Goal: Transaction & Acquisition: Purchase product/service

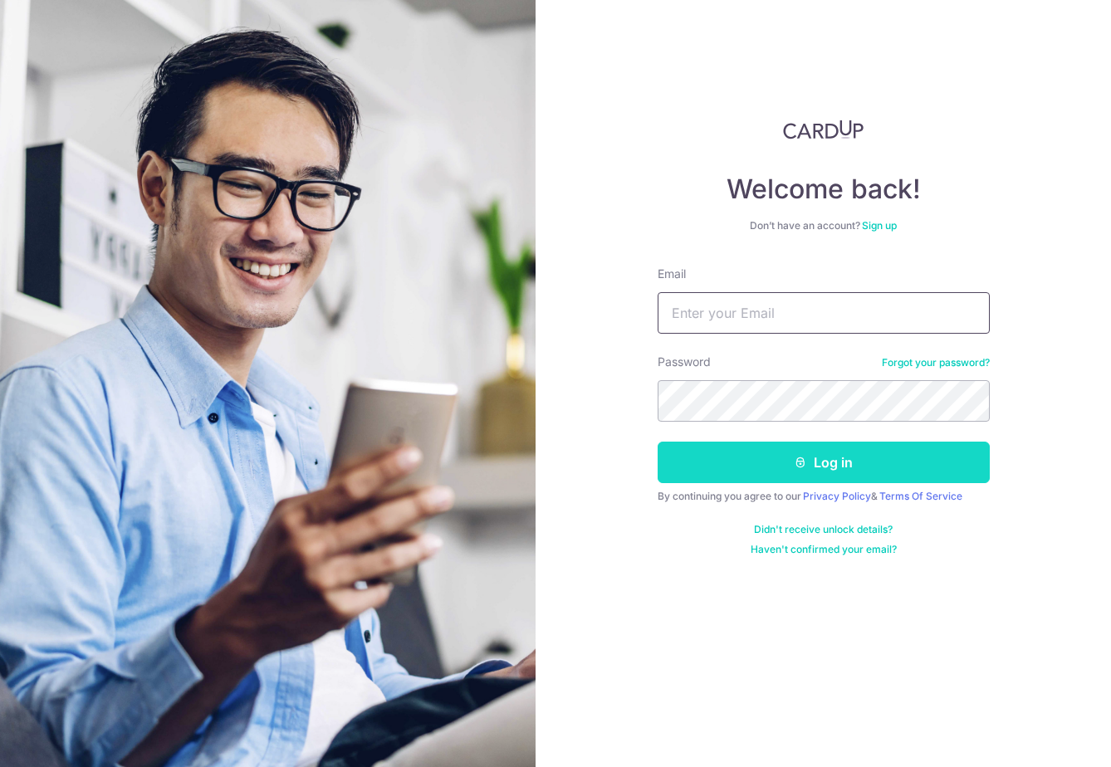
type input "[EMAIL_ADDRESS][DOMAIN_NAME]"
click at [700, 454] on button "Log in" at bounding box center [823, 463] width 332 height 42
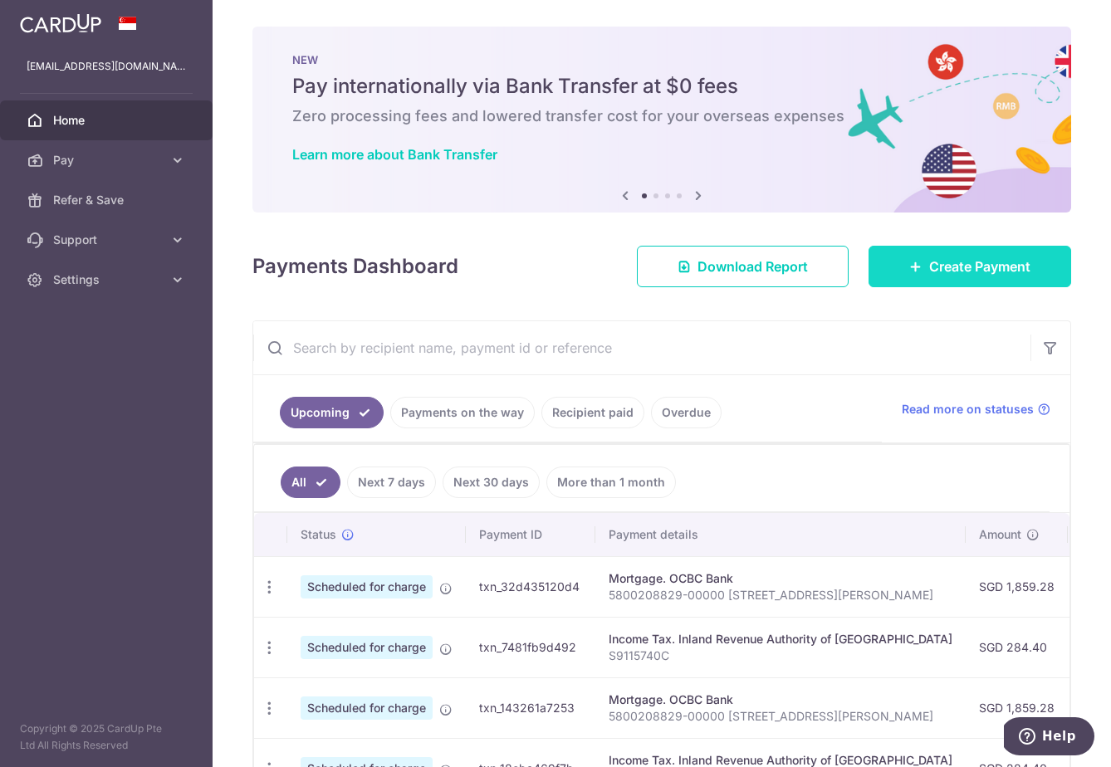
click at [949, 257] on span "Create Payment" at bounding box center [979, 266] width 101 height 20
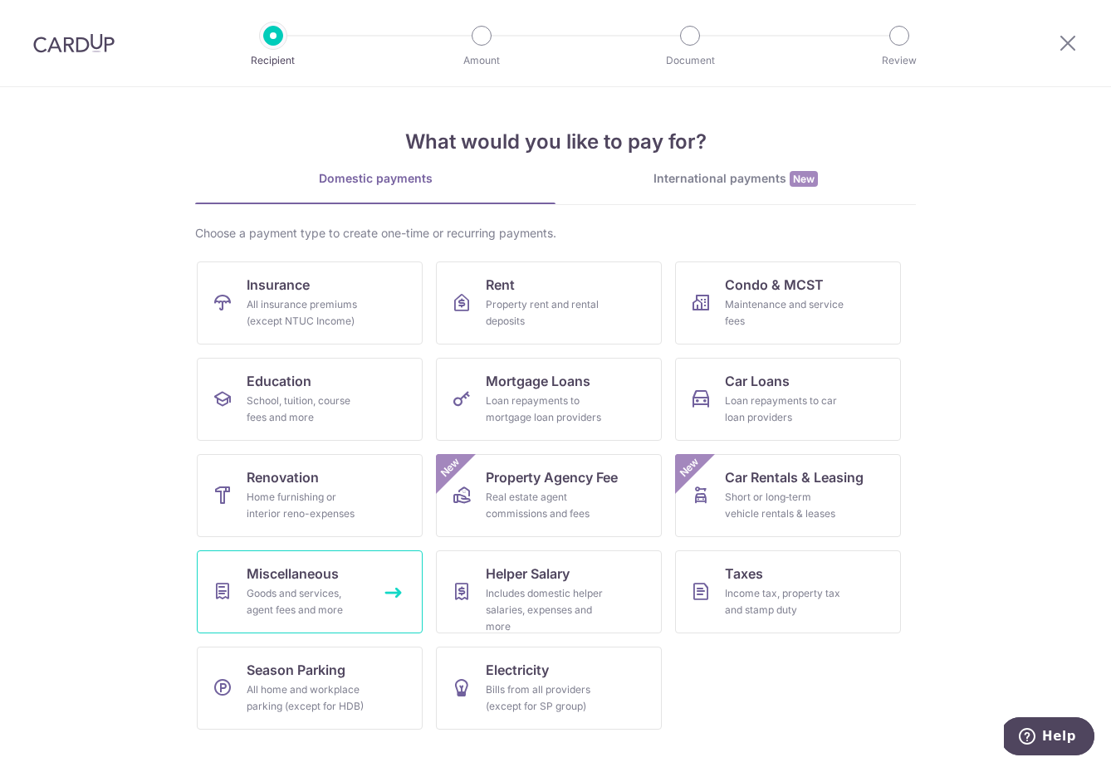
click at [361, 572] on link "Miscellaneous Goods and services, agent fees and more" at bounding box center [310, 591] width 226 height 83
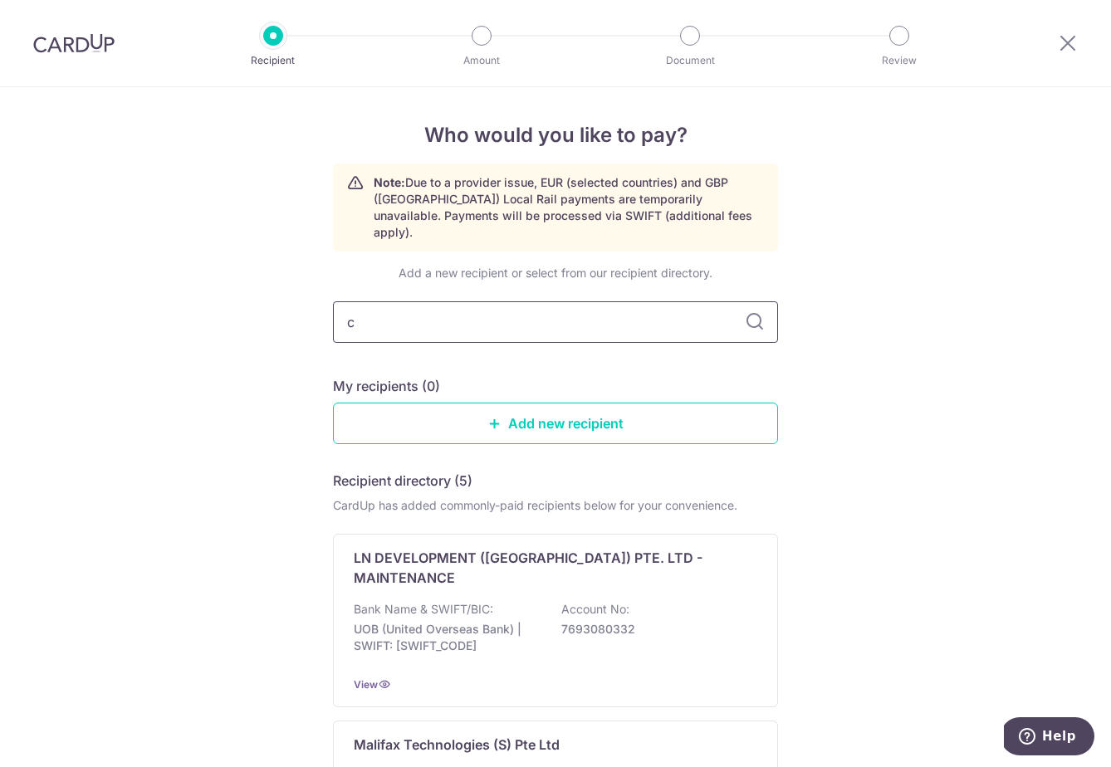
type input "ct"
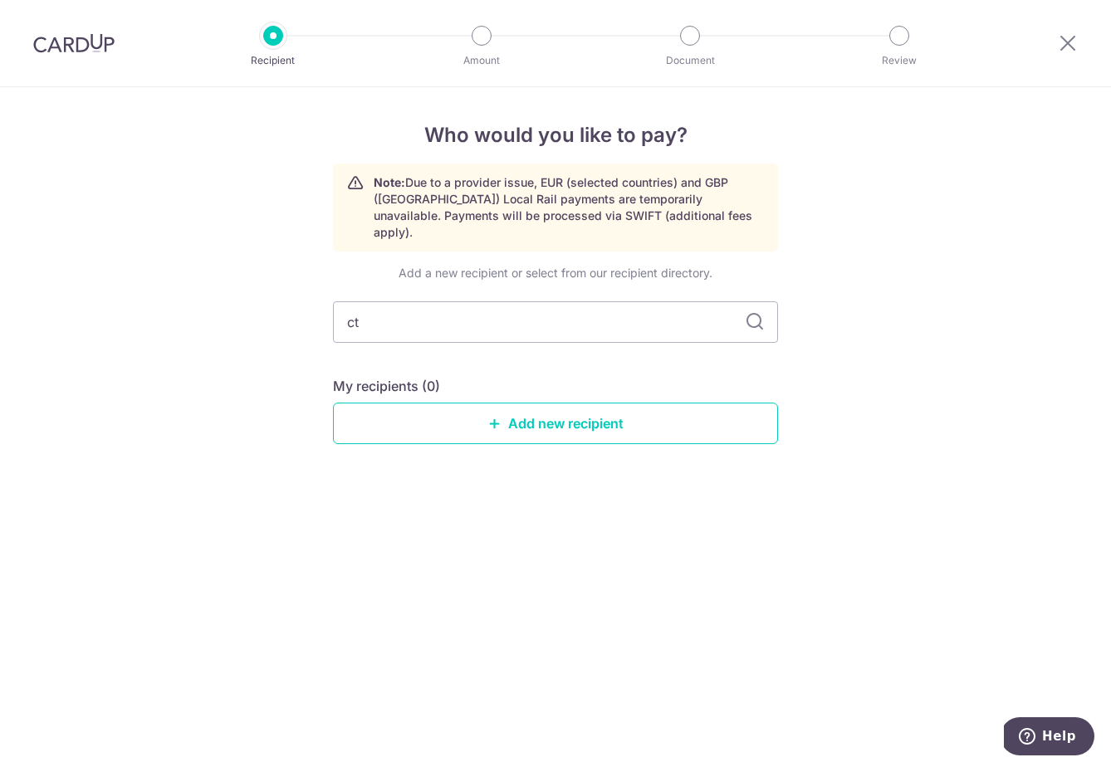
type input "c"
type input "jenufit"
click at [54, 49] on img at bounding box center [73, 43] width 81 height 20
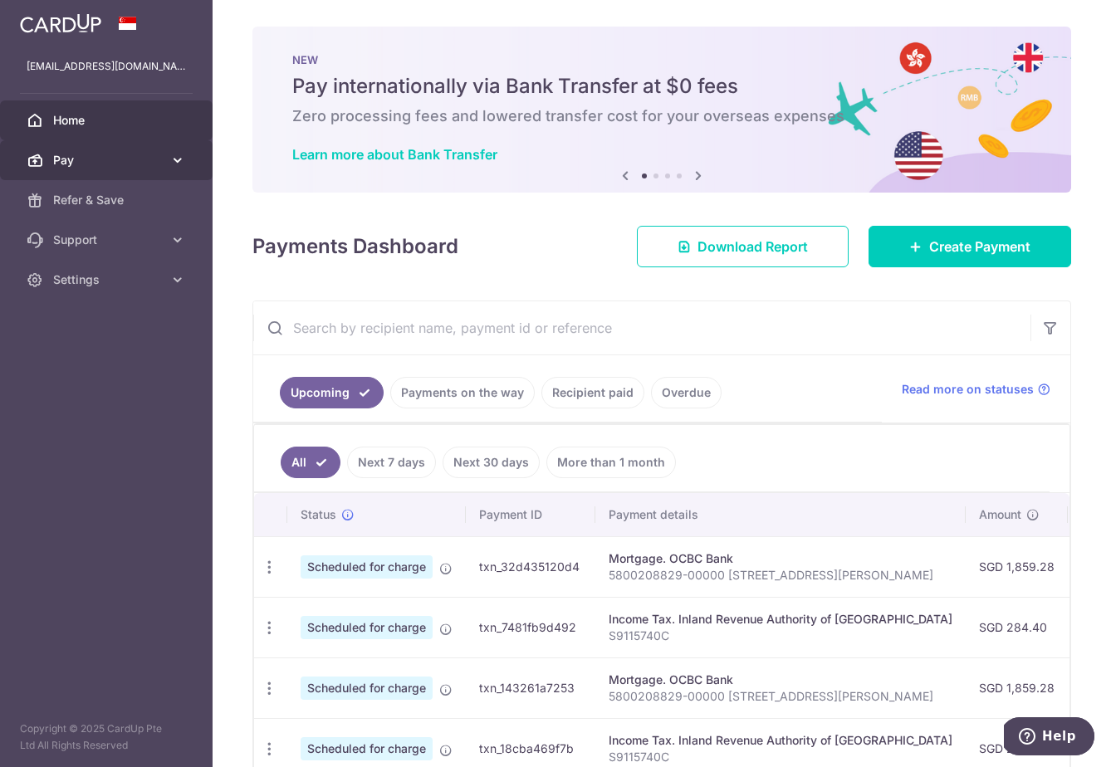
click at [124, 156] on span "Pay" at bounding box center [108, 160] width 110 height 17
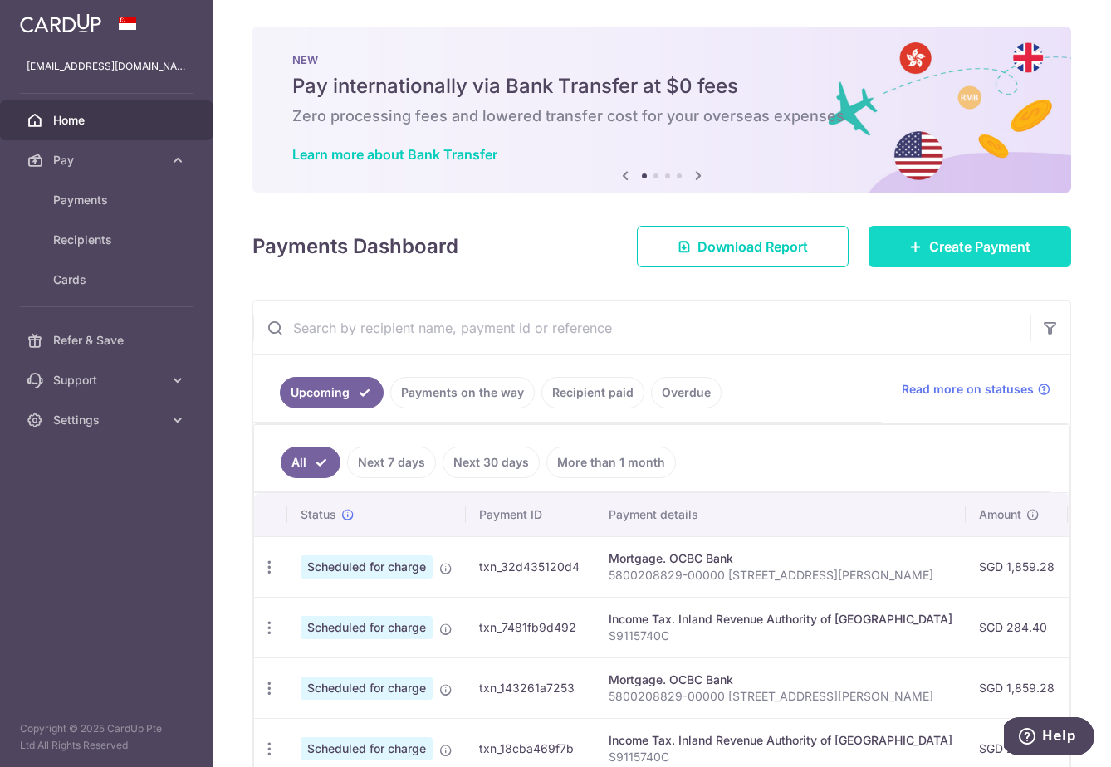
click at [916, 249] on icon at bounding box center [915, 246] width 13 height 13
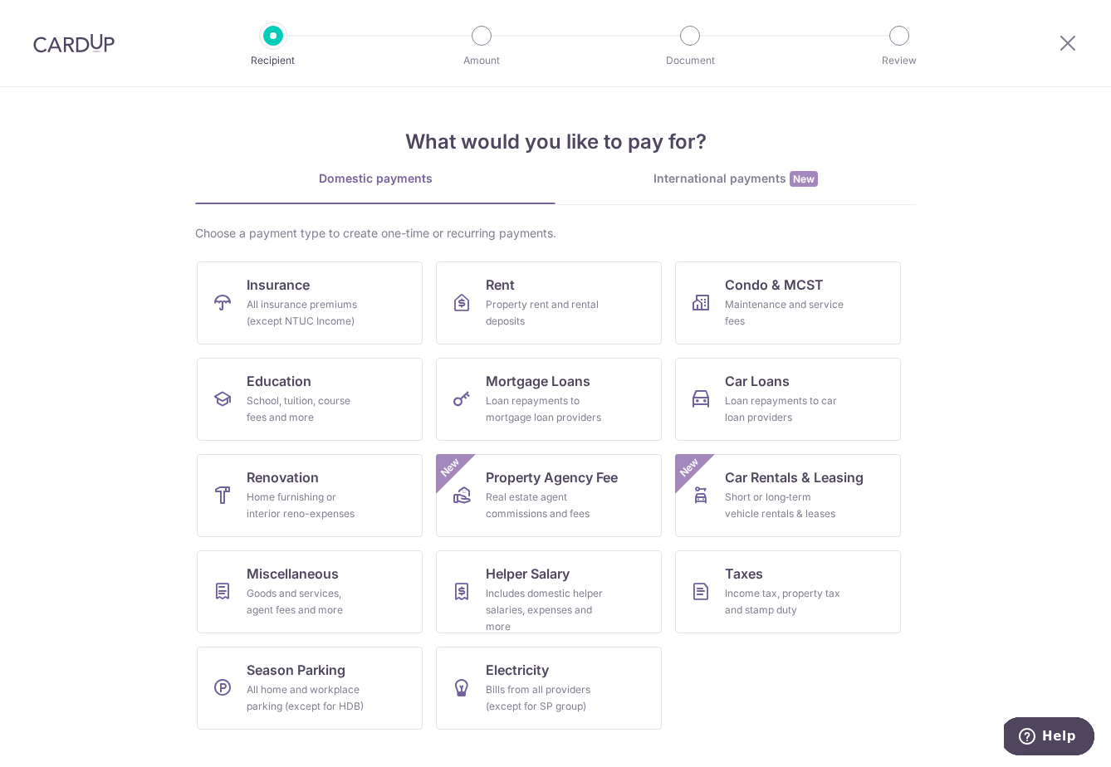
click at [605, 188] on link "International payments New" at bounding box center [735, 187] width 360 height 34
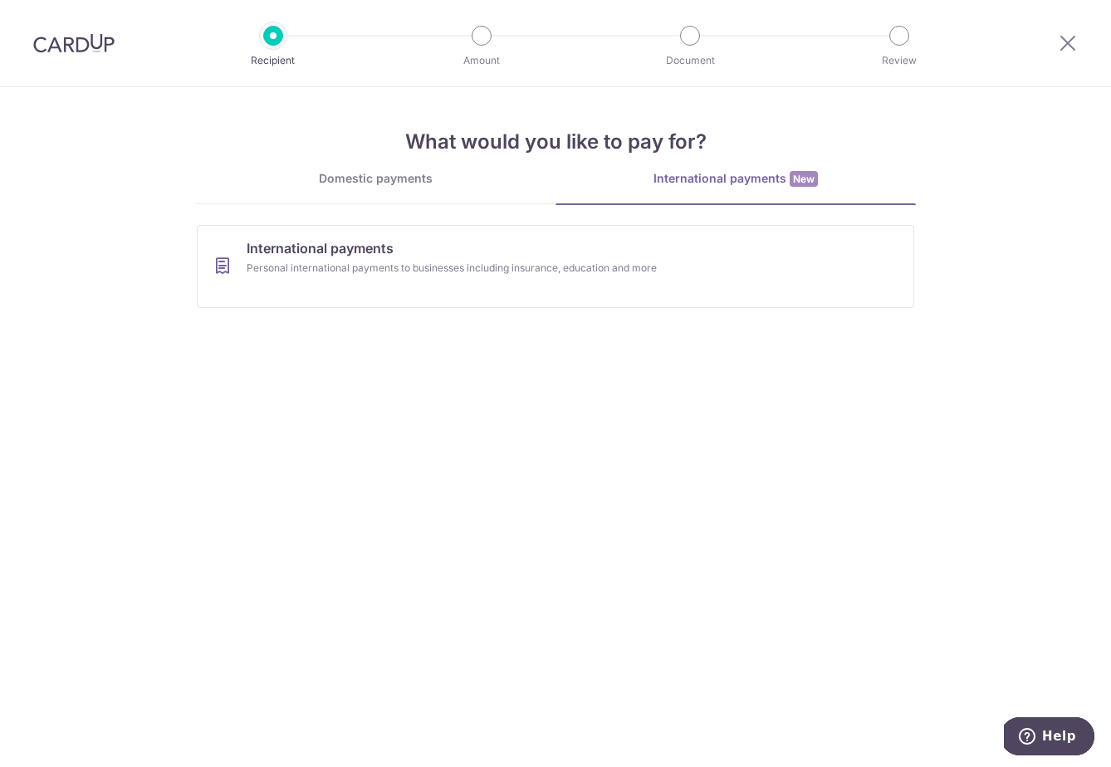
click at [388, 193] on link "Domestic payments" at bounding box center [375, 186] width 360 height 33
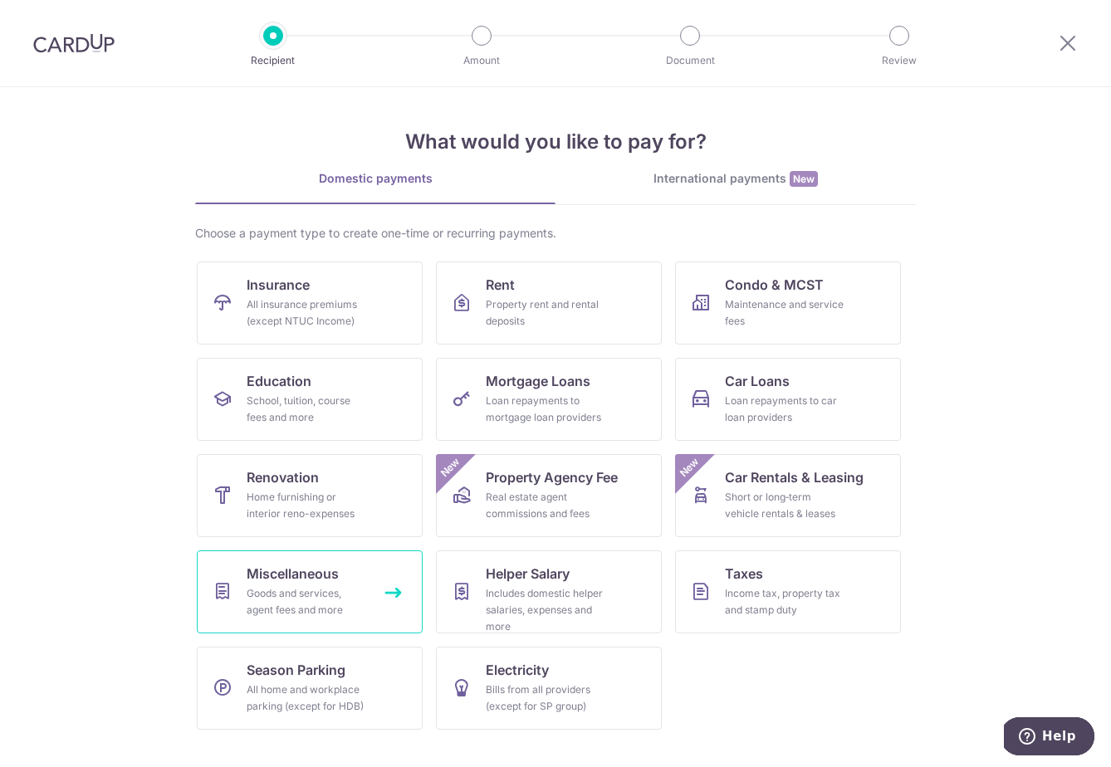
click at [286, 597] on div "Goods and services, agent fees and more" at bounding box center [307, 601] width 120 height 33
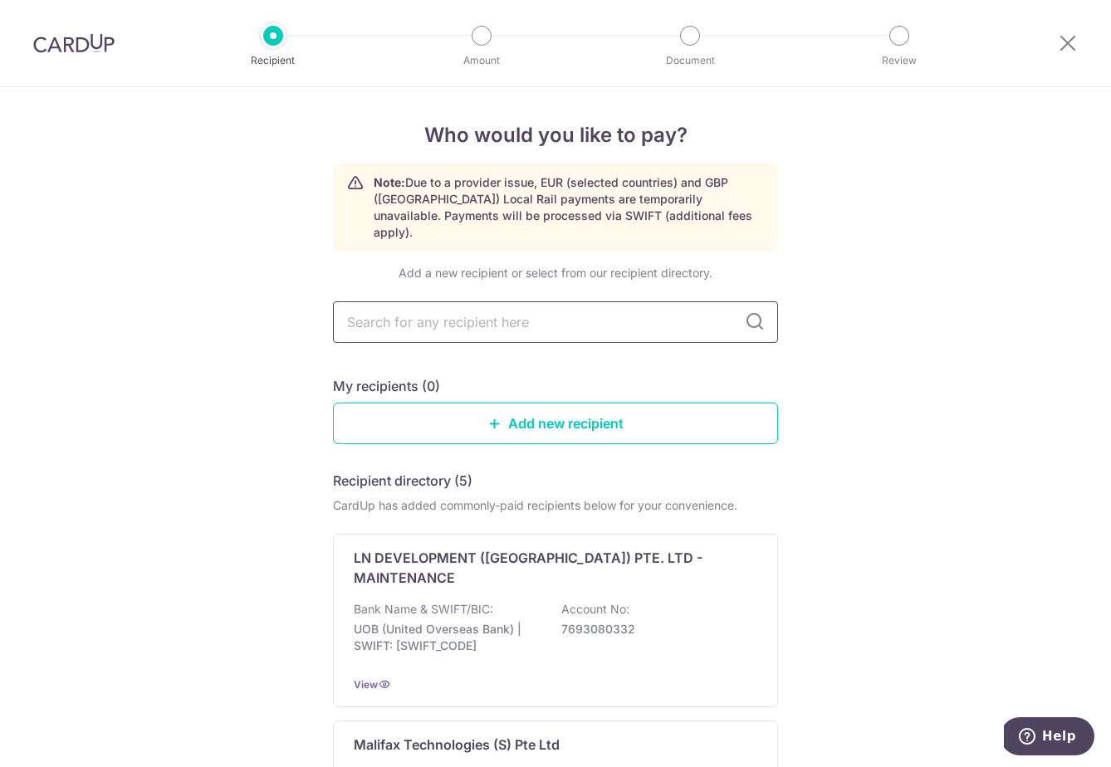
click at [536, 301] on input "text" at bounding box center [555, 322] width 445 height 42
click at [388, 410] on link "Add new recipient" at bounding box center [555, 424] width 445 height 42
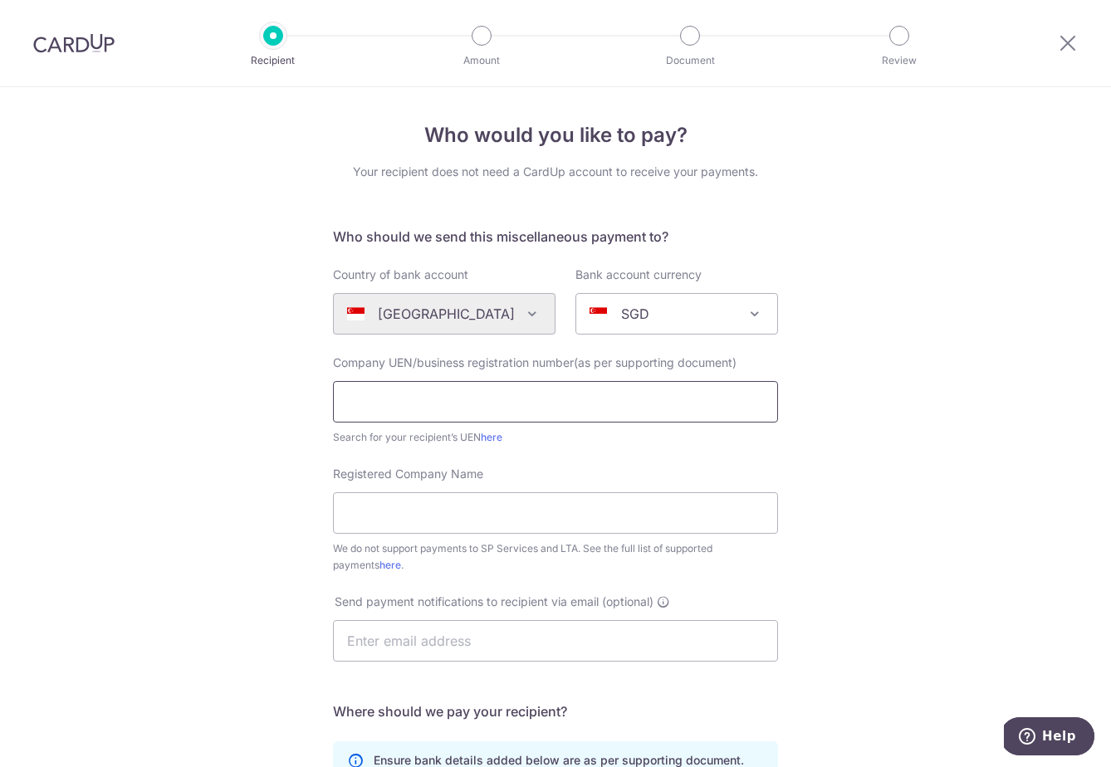
click at [510, 395] on input "text" at bounding box center [555, 402] width 445 height 42
click at [495, 440] on link "here" at bounding box center [492, 437] width 22 height 12
click at [448, 392] on input "text" at bounding box center [555, 402] width 445 height 42
paste input "202301681R"
type input "202301681R"
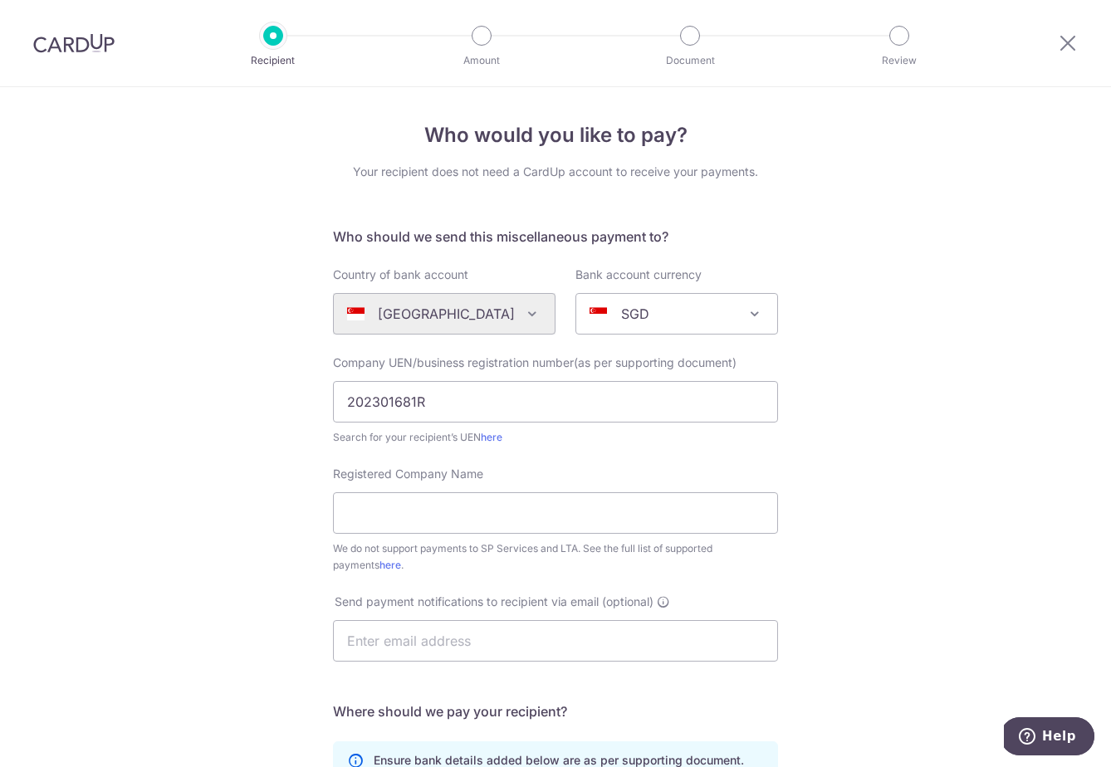
click at [416, 482] on div "Registered Company Name We do not support payments to SP Services and LTA. See …" at bounding box center [555, 520] width 445 height 108
click at [411, 504] on input "Registered Company Name" at bounding box center [555, 513] width 445 height 42
paste input "JENUFIT UNITED PTE. LTD"
type input "JENUFIT UNITED PTE. LTD"
click at [410, 631] on input "text" at bounding box center [555, 641] width 445 height 42
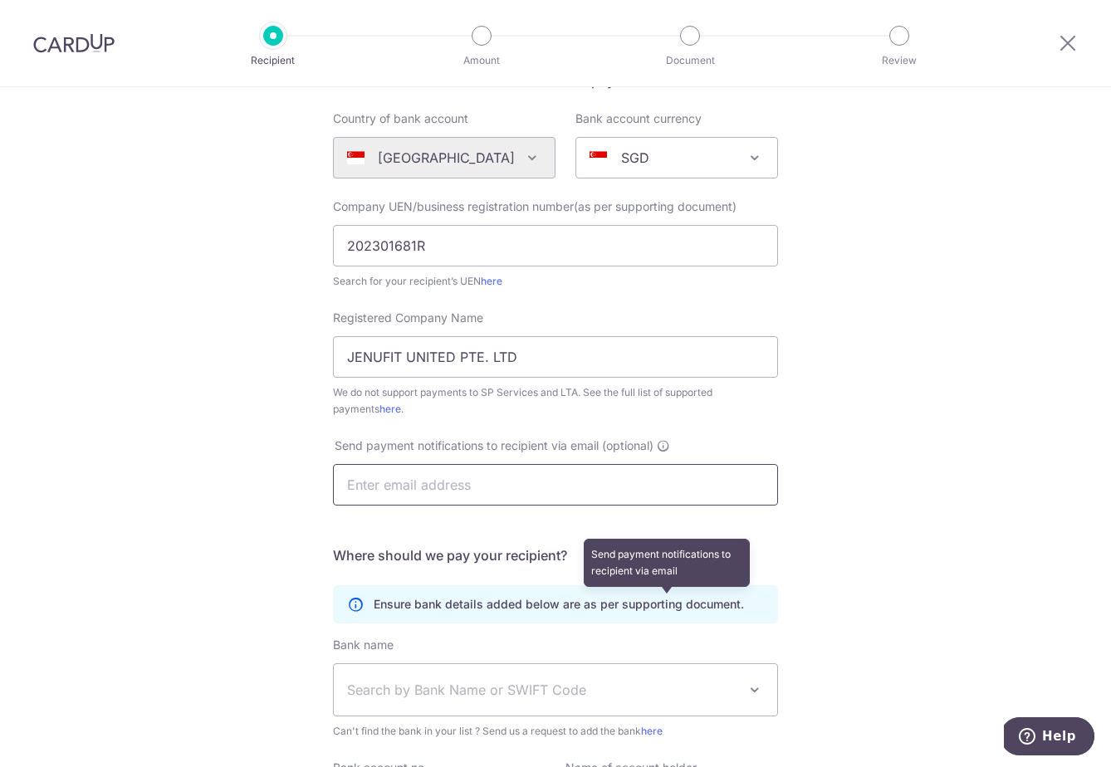
scroll to position [349, 0]
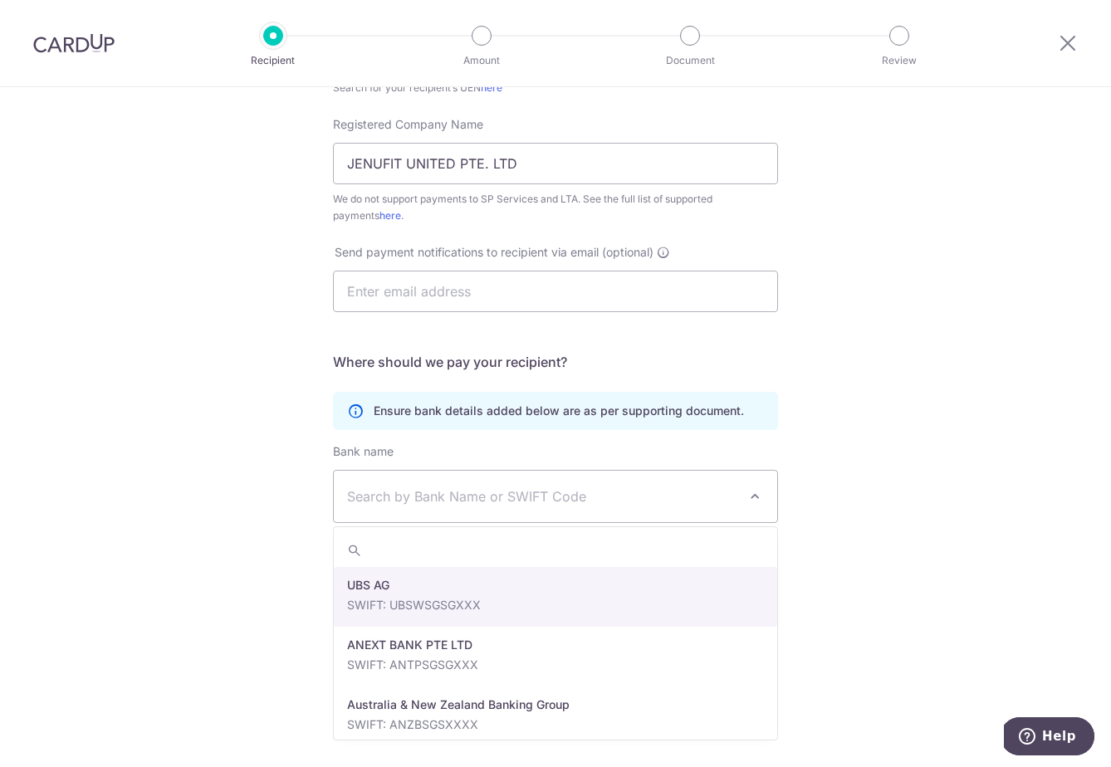
click at [662, 505] on span "Search by Bank Name or SWIFT Code" at bounding box center [542, 496] width 390 height 20
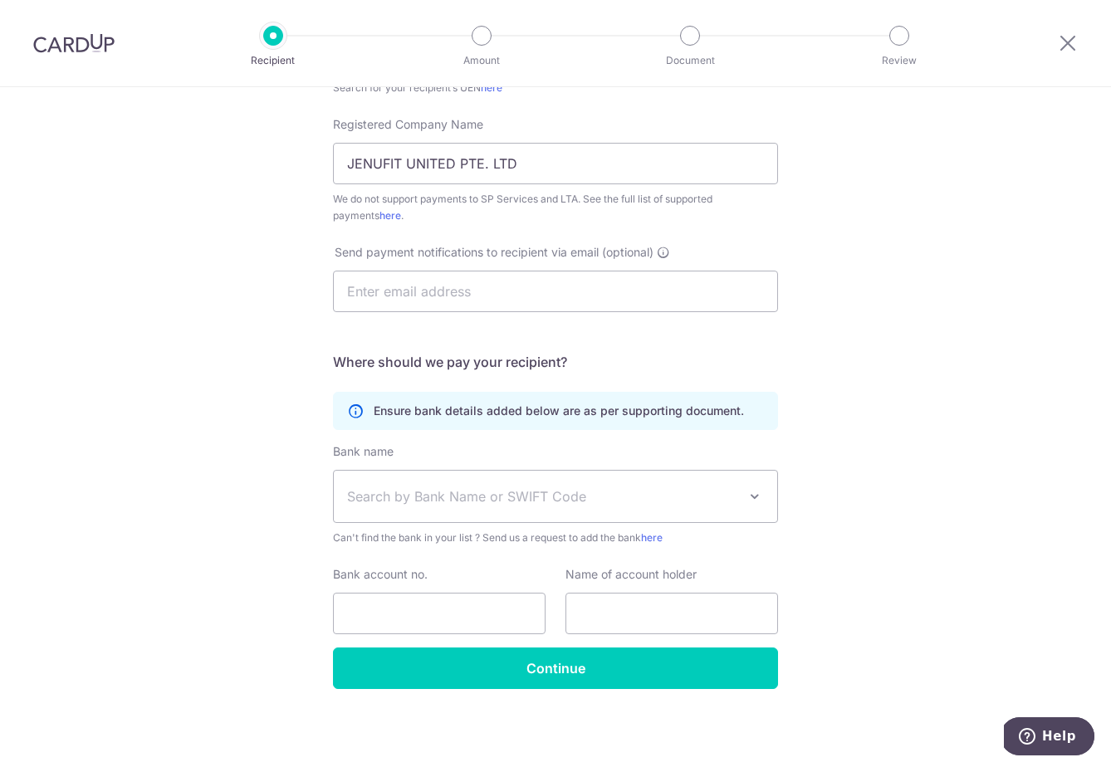
click at [274, 590] on div "Who would you like to pay? Your recipient does not need a CardUp account to rec…" at bounding box center [555, 252] width 1111 height 1029
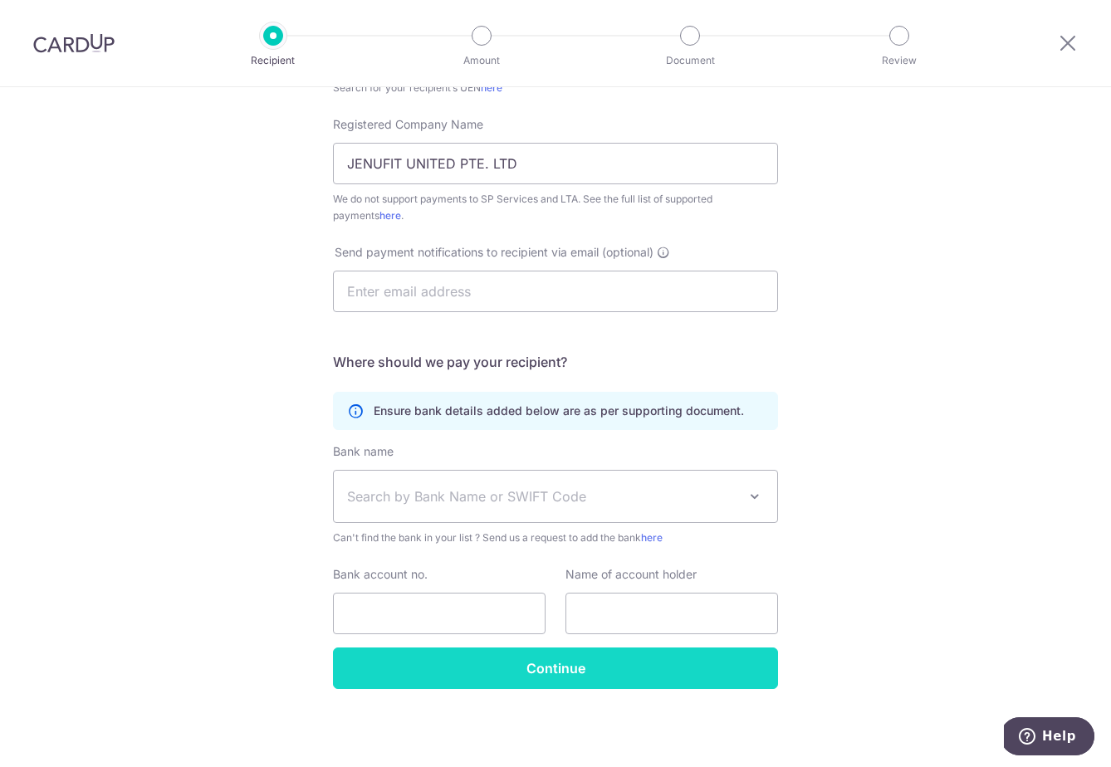
click at [393, 652] on input "Continue" at bounding box center [555, 668] width 445 height 42
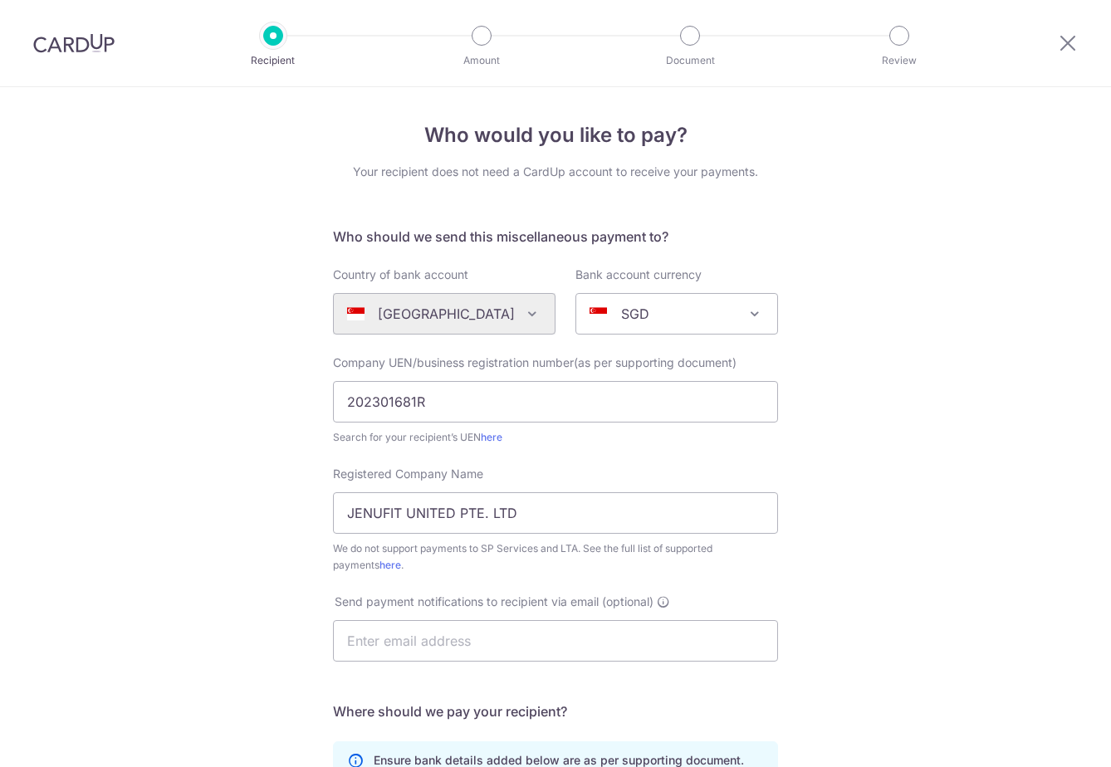
scroll to position [413, 0]
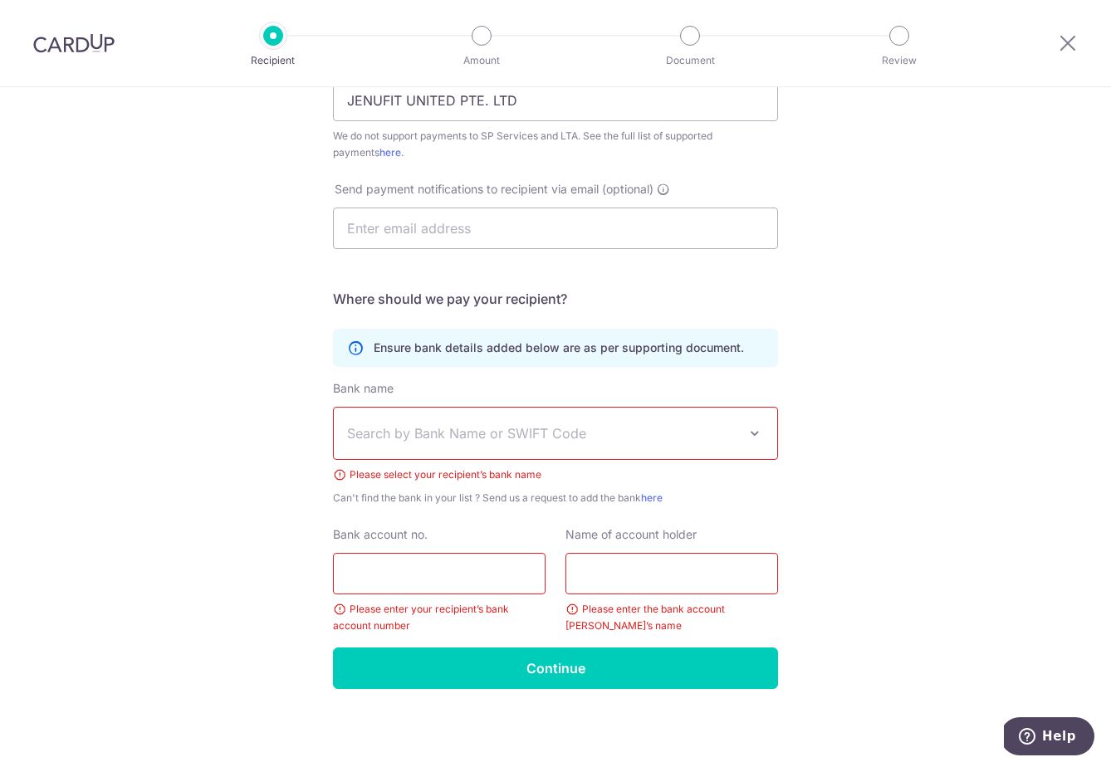
click at [458, 445] on span "Search by Bank Name or SWIFT Code" at bounding box center [555, 433] width 443 height 51
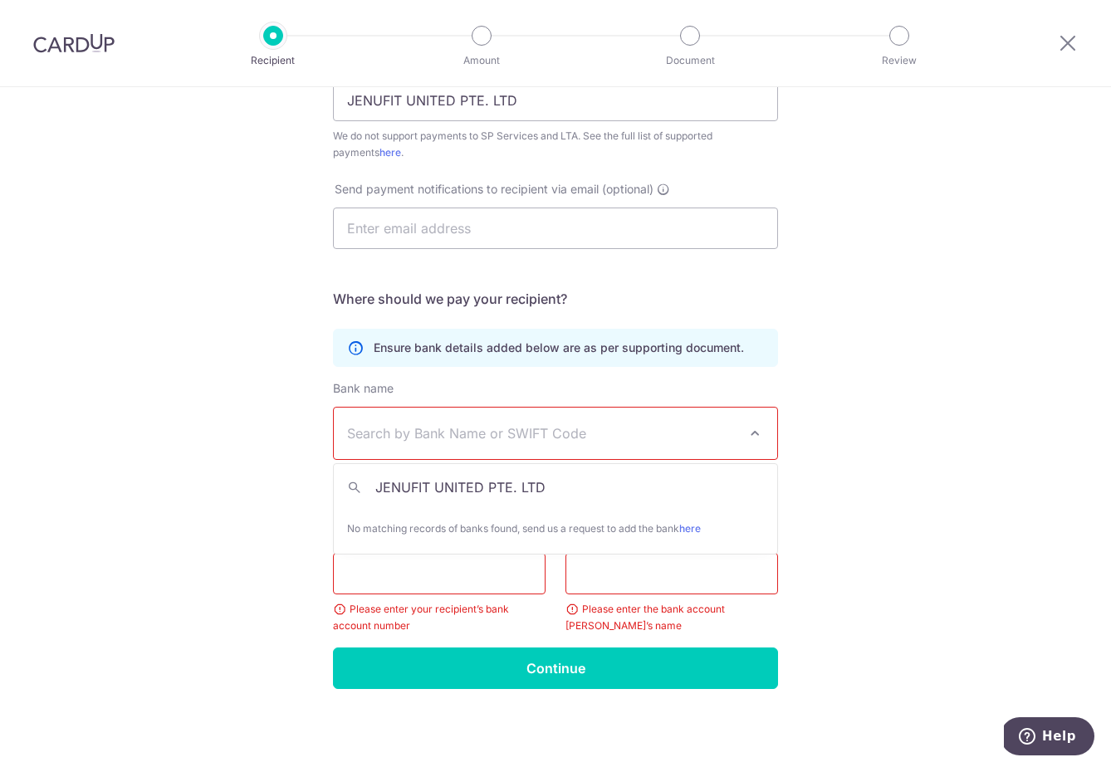
click at [408, 486] on input "JENUFIT UNITED PTE. LTD" at bounding box center [555, 487] width 443 height 33
type input "JENUFIT UNITED PTE. LTD"
click at [355, 487] on span "JENUFIT UNITED PTE. LTD" at bounding box center [555, 487] width 443 height 33
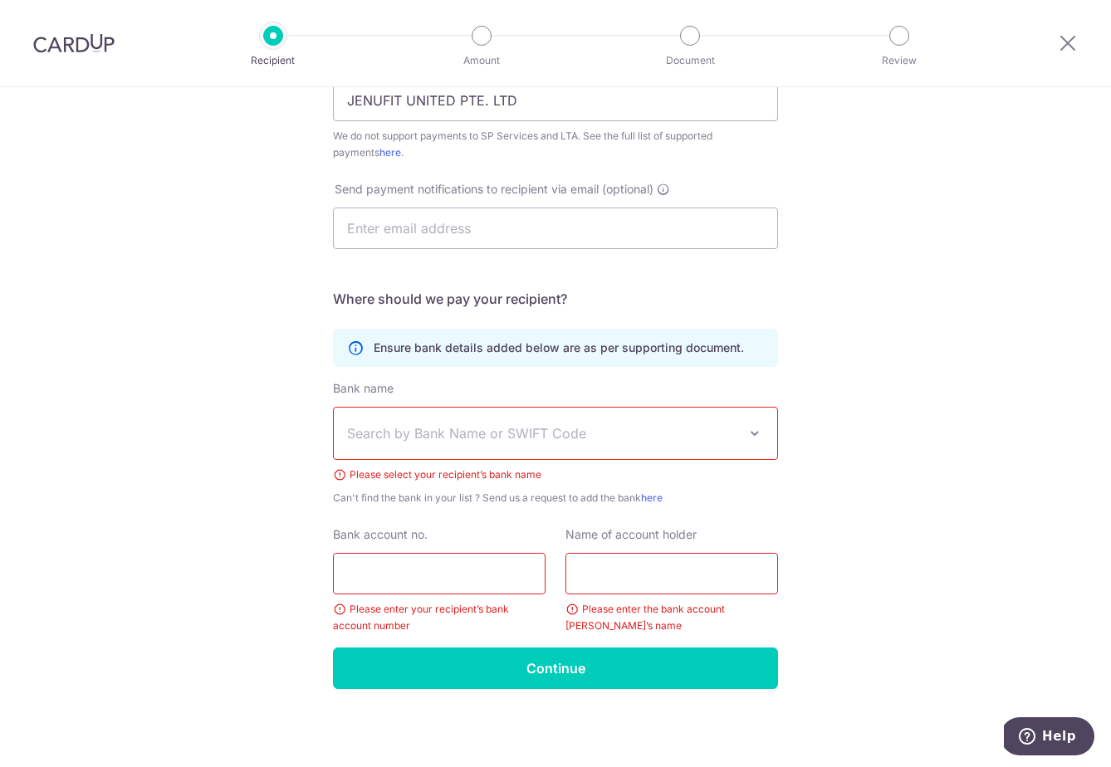
click at [233, 504] on div "Who would you like to pay? Your recipient does not need a CardUp account to rec…" at bounding box center [555, 221] width 1111 height 1092
